Goal: Check status: Check status

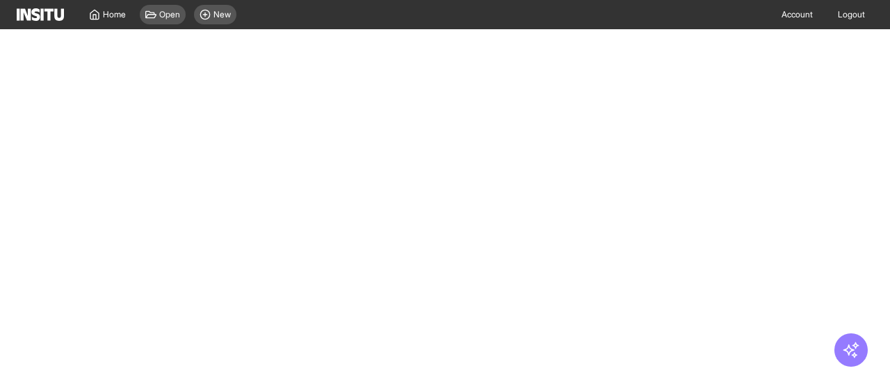
select select "**"
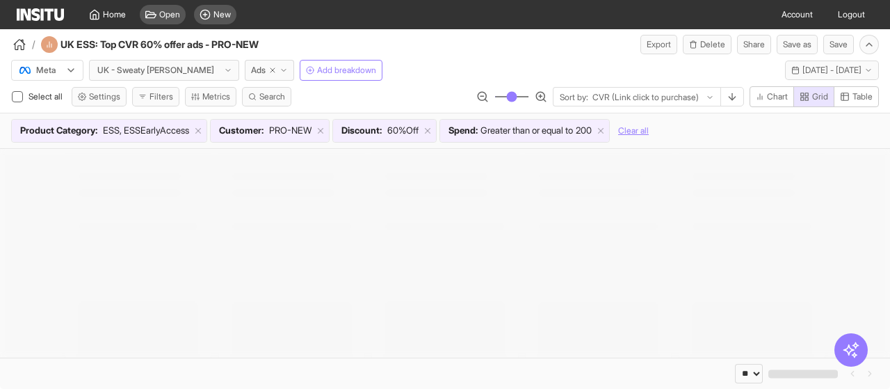
click at [47, 19] on img at bounding box center [40, 14] width 47 height 13
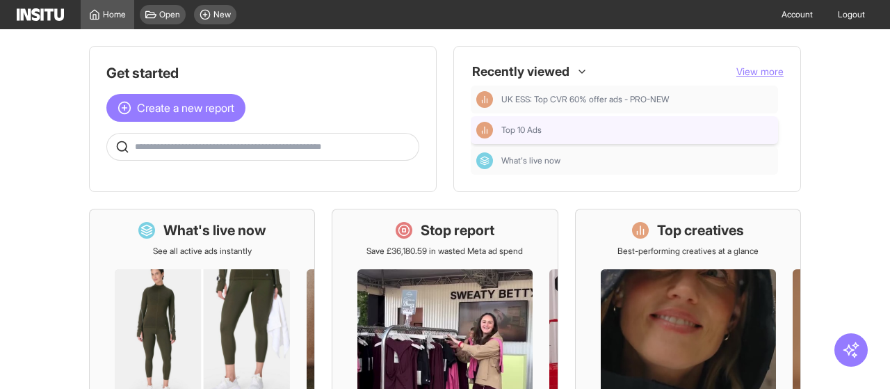
click at [534, 136] on div "Top 10 Ads" at bounding box center [624, 130] width 296 height 17
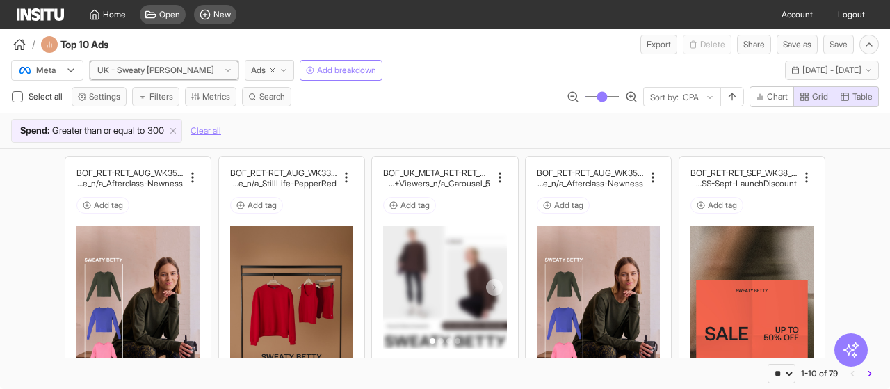
click at [224, 74] on icon at bounding box center [228, 70] width 8 height 8
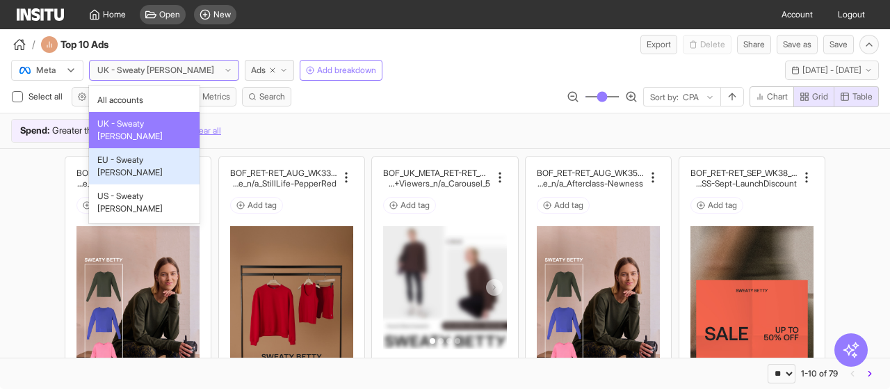
click at [156, 154] on span "EU - Sweaty [PERSON_NAME]" at bounding box center [144, 166] width 94 height 25
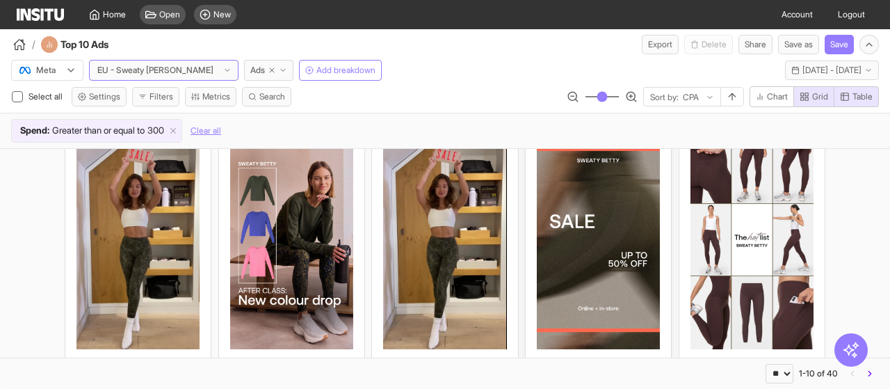
scroll to position [70, 0]
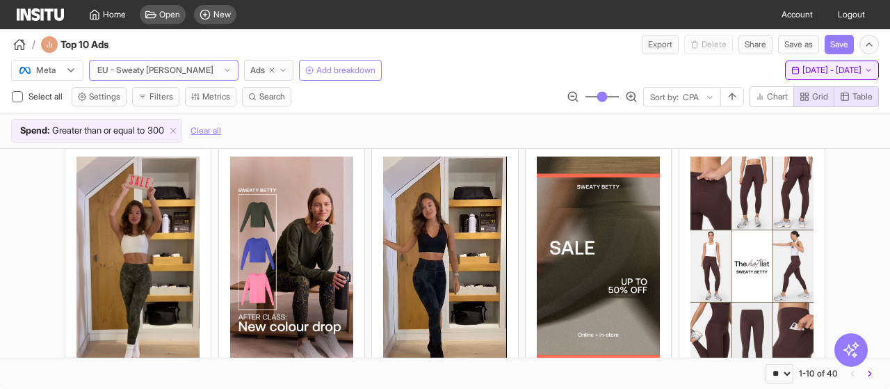
click at [834, 66] on span "[DATE] - [DATE]" at bounding box center [831, 70] width 59 height 11
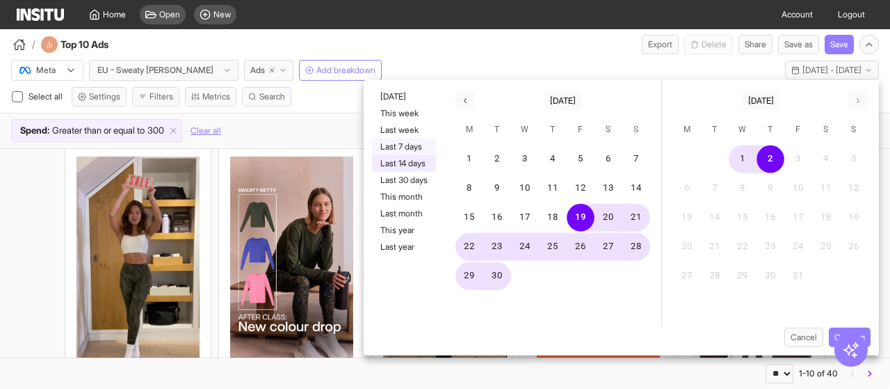
click at [401, 146] on button "Last 7 days" at bounding box center [404, 146] width 64 height 17
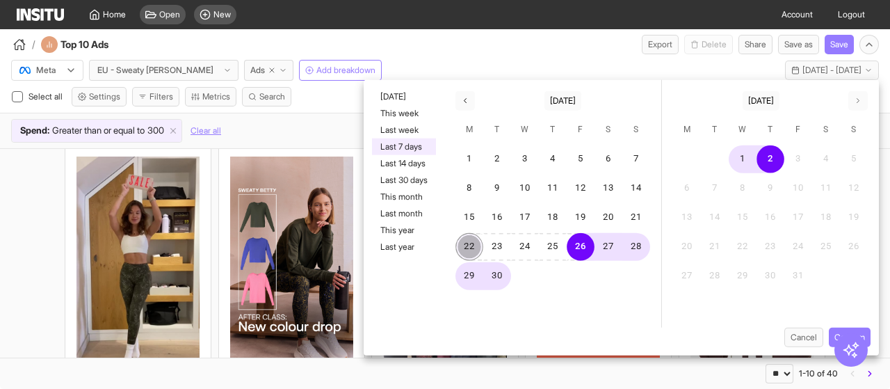
click at [461, 245] on button "22" at bounding box center [469, 247] width 28 height 28
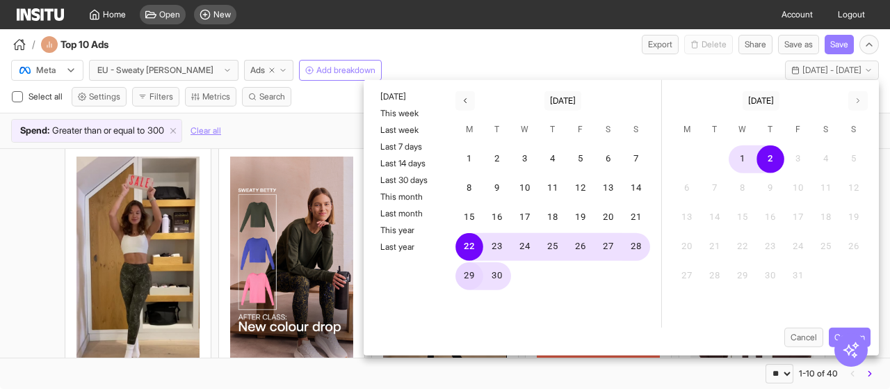
click at [468, 274] on button "29" at bounding box center [469, 276] width 28 height 28
click at [474, 248] on button "22" at bounding box center [469, 247] width 28 height 28
click at [480, 275] on button "29" at bounding box center [469, 276] width 28 height 28
click at [408, 145] on button "Last 7 days" at bounding box center [404, 146] width 64 height 17
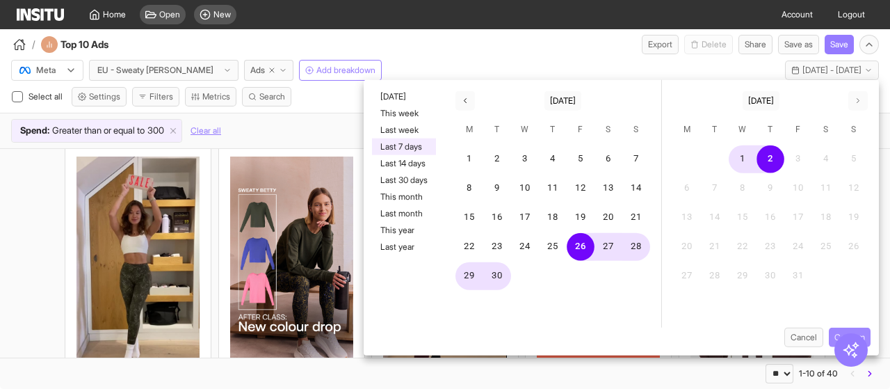
click at [828, 333] on button "Confirm" at bounding box center [849, 336] width 42 height 19
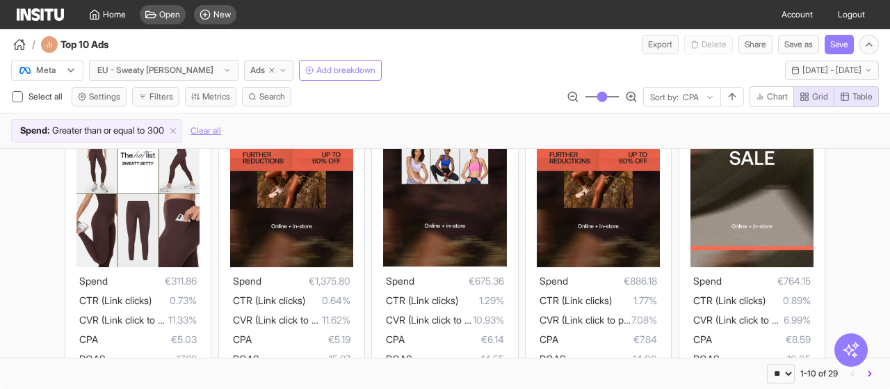
scroll to position [209, 0]
